Goal: Task Accomplishment & Management: Manage account settings

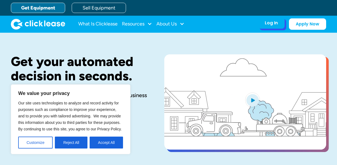
click at [273, 25] on div "Log In" at bounding box center [270, 22] width 13 height 5
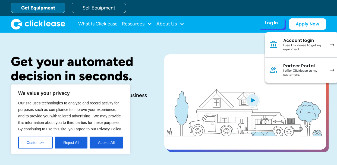
click at [298, 49] on div "I use Clicklease to get my equipment" at bounding box center [303, 47] width 41 height 8
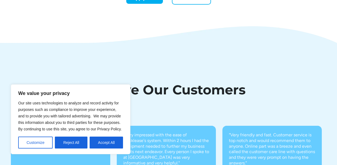
scroll to position [1777, 0]
